Goal: Find specific page/section: Find specific page/section

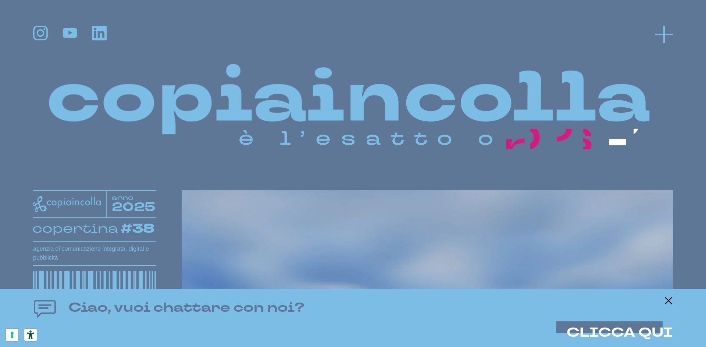
click at [666, 32] on icon at bounding box center [664, 35] width 18 height 18
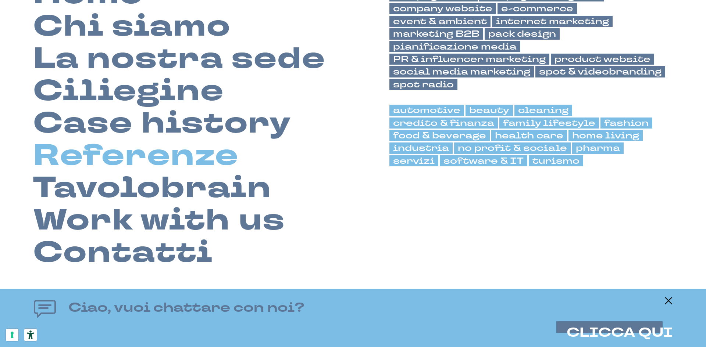
scroll to position [110, 0]
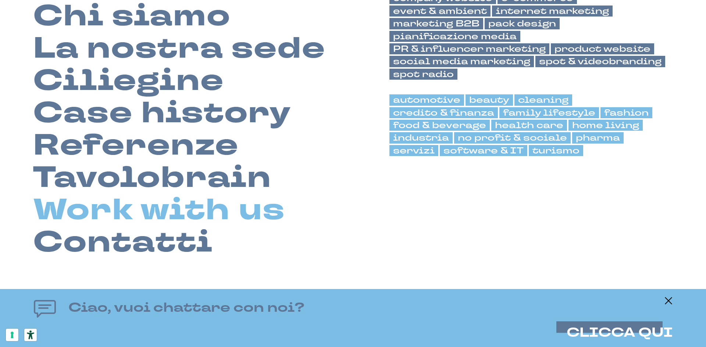
click at [111, 208] on link "Work with us" at bounding box center [159, 210] width 252 height 32
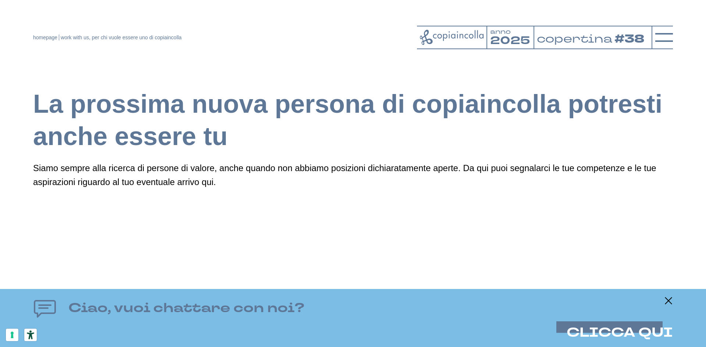
drag, startPoint x: 508, startPoint y: 39, endPoint x: 444, endPoint y: 37, distance: 63.6
click at [508, 39] on tspan "2025" at bounding box center [510, 40] width 40 height 15
click at [444, 37] on icon at bounding box center [452, 37] width 64 height 15
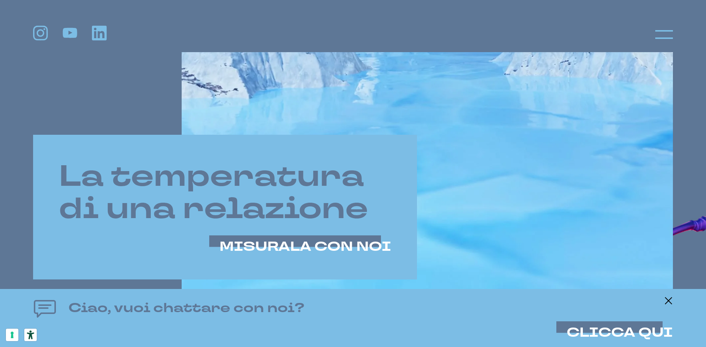
scroll to position [435, 0]
